Goal: Book appointment/travel/reservation

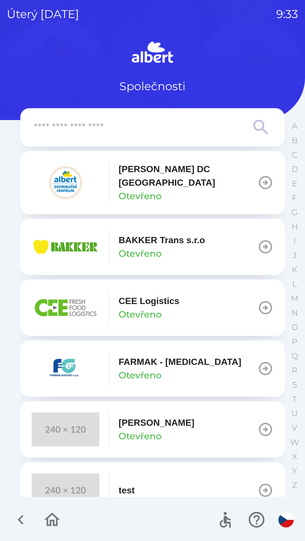
click at [171, 180] on div "[PERSON_NAME] DC [GEOGRAPHIC_DATA] Otevřeno" at bounding box center [187, 182] width 139 height 41
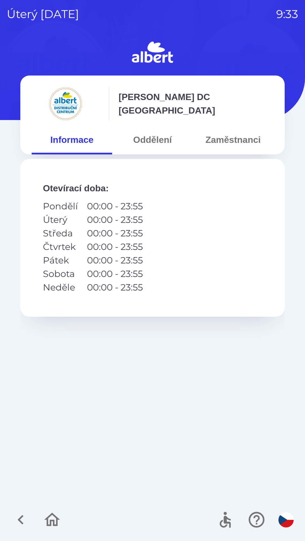
click at [150, 137] on button "Oddělení" at bounding box center [152, 140] width 80 height 20
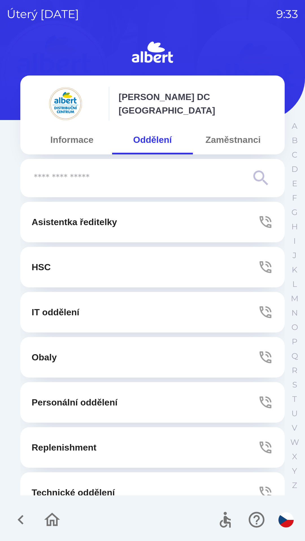
click at [92, 496] on p "Technické oddělení" at bounding box center [73, 493] width 83 height 14
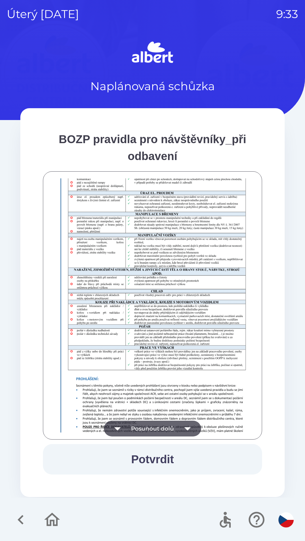
scroll to position [396, 0]
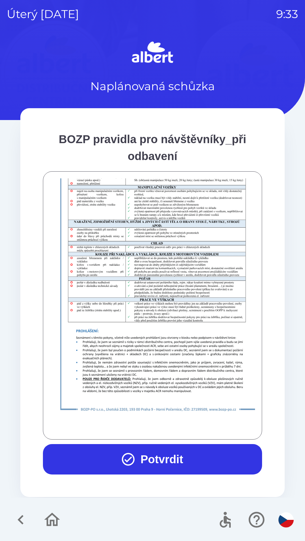
click at [166, 445] on button "Potvrdit" at bounding box center [152, 459] width 219 height 30
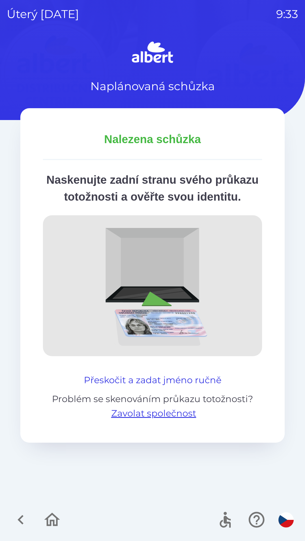
click at [161, 387] on button "Přeskočit a zadat jméno ručně" at bounding box center [153, 381] width 142 height 14
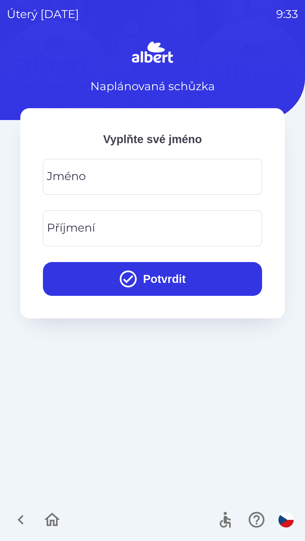
click at [74, 178] on div "[PERSON_NAME]" at bounding box center [152, 177] width 219 height 36
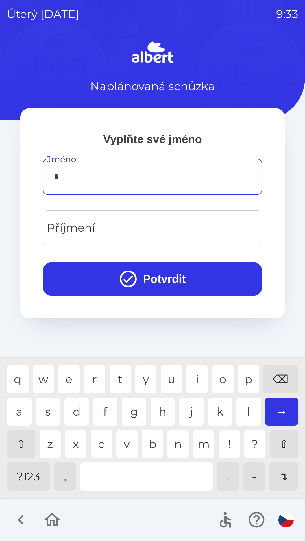
click at [52, 443] on div "z" at bounding box center [49, 444] width 21 height 28
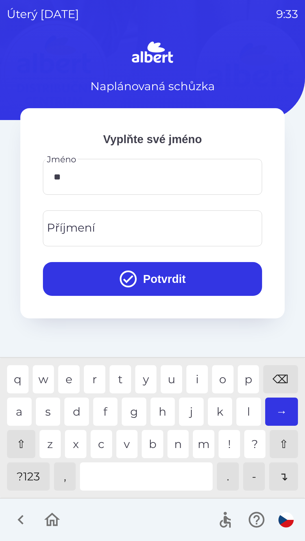
click at [76, 413] on div "d" at bounding box center [76, 412] width 25 height 28
click at [69, 378] on div "e" at bounding box center [68, 379] width 21 height 28
click at [177, 443] on div "n" at bounding box center [177, 444] width 21 height 28
type input "******"
click at [76, 224] on div "Příjmení Příjmení" at bounding box center [152, 229] width 219 height 36
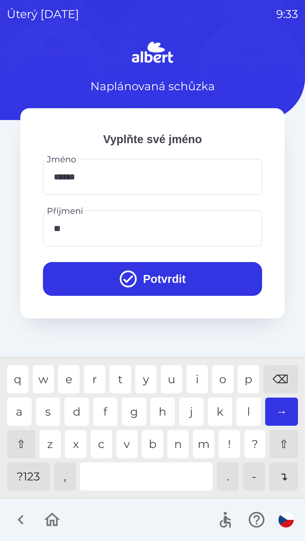
click at [17, 404] on div "a" at bounding box center [19, 412] width 25 height 28
type input "******"
click at [99, 373] on div "r" at bounding box center [94, 379] width 21 height 28
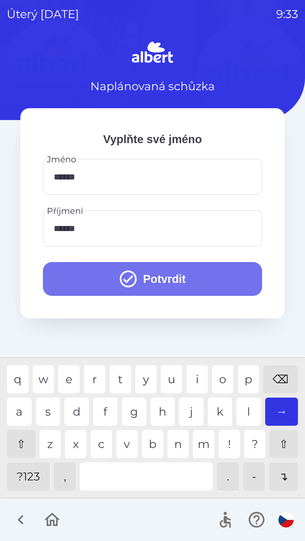
click at [73, 271] on button "Potvrdit" at bounding box center [152, 279] width 219 height 34
